Goal: Task Accomplishment & Management: Use online tool/utility

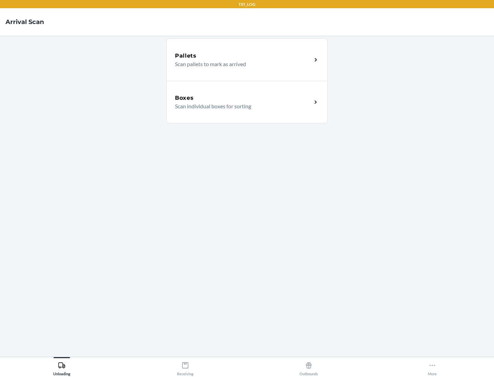
click at [243, 98] on div "Boxes" at bounding box center [243, 98] width 137 height 8
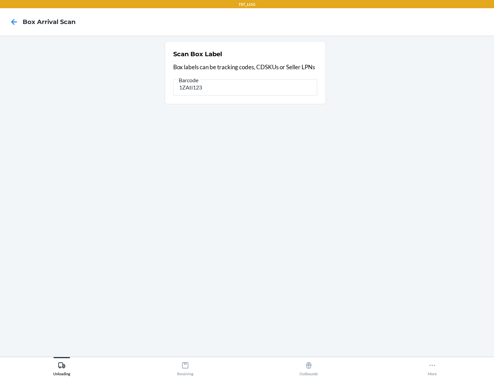
type input "1ZAti123"
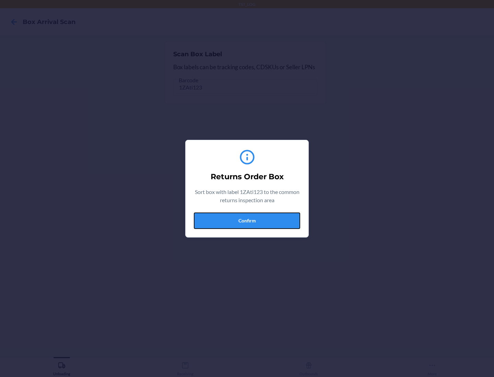
click at [247, 220] on button "Confirm" at bounding box center [247, 221] width 106 height 16
